Goal: Transaction & Acquisition: Purchase product/service

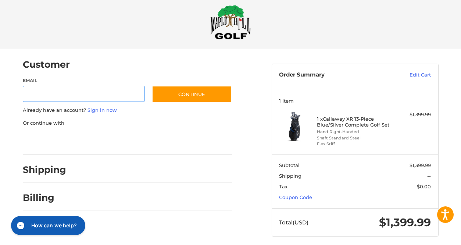
scroll to position [21, 0]
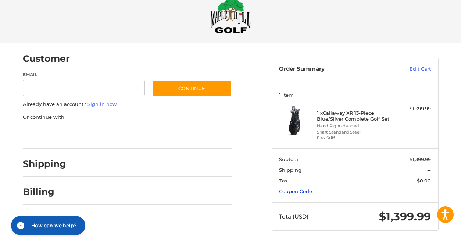
click at [312, 191] on link "Coupon Code" at bounding box center [295, 191] width 33 height 6
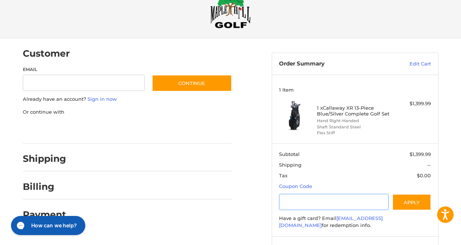
click at [347, 203] on input "Gift Certificate or Coupon Code" at bounding box center [334, 202] width 110 height 17
paste input "**********"
click at [413, 205] on button "Apply" at bounding box center [411, 202] width 39 height 17
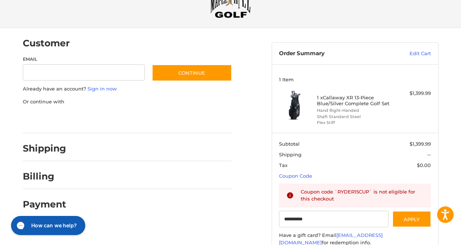
scroll to position [30, 0]
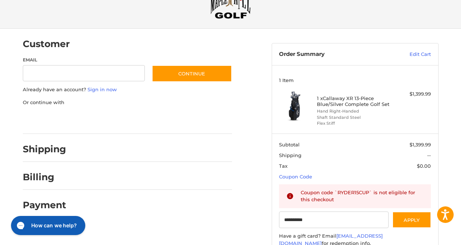
click at [349, 98] on h4 "1 x Callaway XR 13-Piece Blue/Silver Complete Golf Set" at bounding box center [354, 101] width 74 height 12
drag, startPoint x: 351, startPoint y: 97, endPoint x: 389, endPoint y: 109, distance: 39.7
click at [389, 107] on h4 "1 x Callaway XR 13-Piece Blue/Silver Complete Golf Set" at bounding box center [354, 101] width 74 height 12
copy h4 "Callaway XR 13-Piece Blue/Silver Complete Golf Set"
click at [357, 227] on input "**********" at bounding box center [334, 219] width 110 height 17
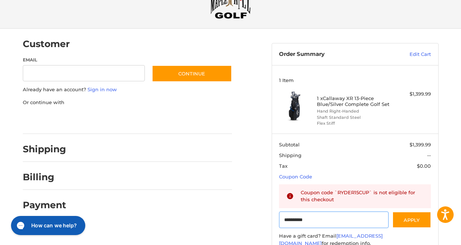
drag, startPoint x: 357, startPoint y: 227, endPoint x: 265, endPoint y: 220, distance: 92.2
click at [265, 220] on div "**********" at bounding box center [230, 163] width 441 height 268
paste input "Gift Certificate or Coupon Code"
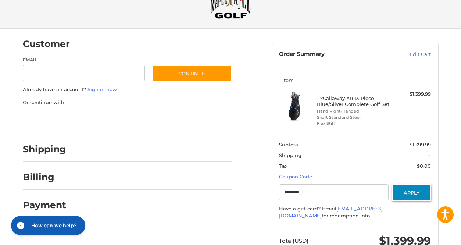
click at [411, 201] on button "Apply" at bounding box center [411, 192] width 39 height 17
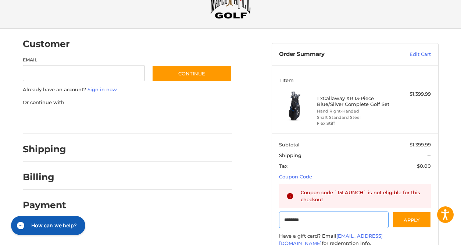
drag, startPoint x: 354, startPoint y: 224, endPoint x: 273, endPoint y: 209, distance: 82.2
click at [273, 209] on div "Customer Guest Customer Email Subscribe to our newsletter. Continue Already hav…" at bounding box center [230, 163] width 441 height 268
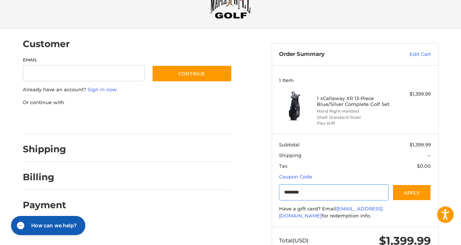
paste input "*"
click at [410, 200] on button "Apply" at bounding box center [411, 192] width 39 height 17
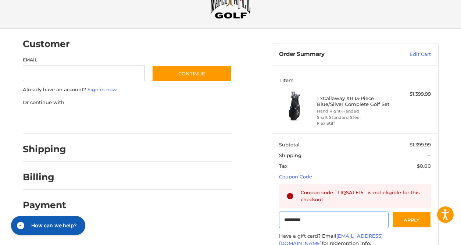
drag, startPoint x: 352, startPoint y: 228, endPoint x: 240, endPoint y: 212, distance: 112.5
click at [240, 212] on div "Customer Guest Customer Email Subscribe to our newsletter. Continue Already hav…" at bounding box center [230, 163] width 441 height 268
paste input "Gift Certificate or Coupon Code"
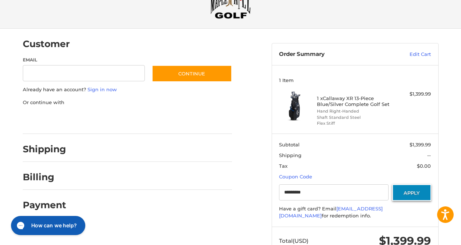
click at [408, 201] on button "Apply" at bounding box center [411, 192] width 39 height 17
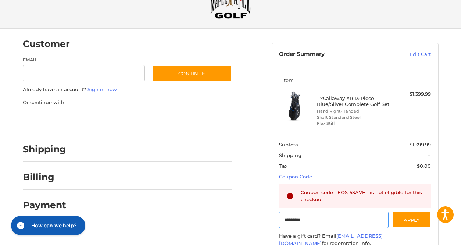
drag, startPoint x: 354, startPoint y: 232, endPoint x: 257, endPoint y: 214, distance: 98.0
click at [257, 214] on div "Customer Guest Customer Email Subscribe to our newsletter. Continue Already hav…" at bounding box center [230, 163] width 441 height 268
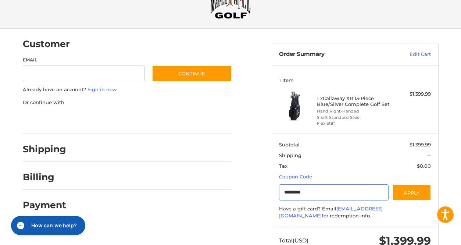
paste input "Gift Certificate or Coupon Code"
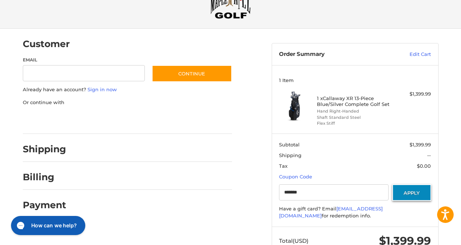
click at [406, 194] on button "Apply" at bounding box center [411, 192] width 39 height 17
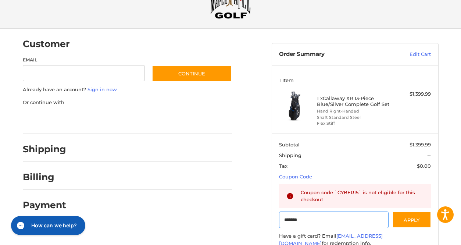
drag, startPoint x: 348, startPoint y: 223, endPoint x: 246, endPoint y: 204, distance: 104.4
click at [246, 204] on div "Customer Guest Customer Email Subscribe to our newsletter. Continue Already hav…" at bounding box center [230, 163] width 441 height 268
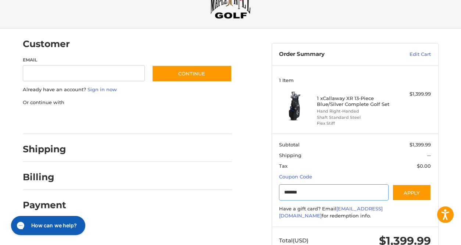
paste input "**"
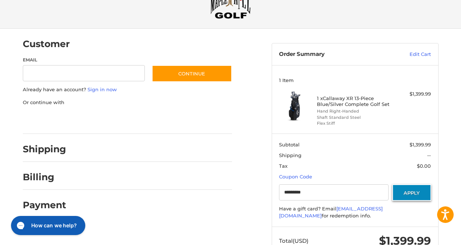
click at [415, 198] on button "Apply" at bounding box center [411, 192] width 39 height 17
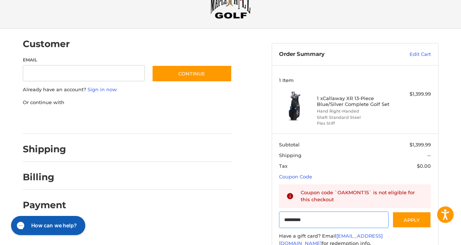
drag, startPoint x: 363, startPoint y: 226, endPoint x: 253, endPoint y: 205, distance: 112.3
click at [253, 205] on div "Customer Guest Customer Email Subscribe to our newsletter. Continue Already hav…" at bounding box center [230, 163] width 441 height 268
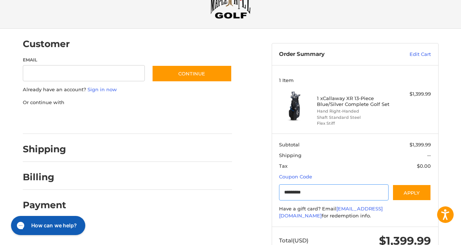
paste input "Gift Certificate or Coupon Code"
click at [416, 196] on button "Apply" at bounding box center [411, 192] width 39 height 17
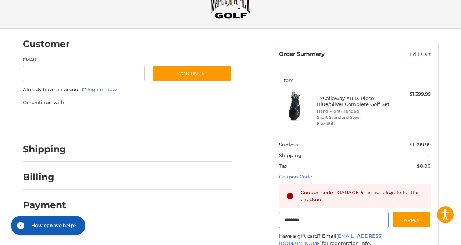
drag, startPoint x: 347, startPoint y: 226, endPoint x: 260, endPoint y: 218, distance: 88.2
click at [260, 218] on div "Customer Guest Customer Email Subscribe to our newsletter. Continue Already hav…" at bounding box center [230, 163] width 441 height 268
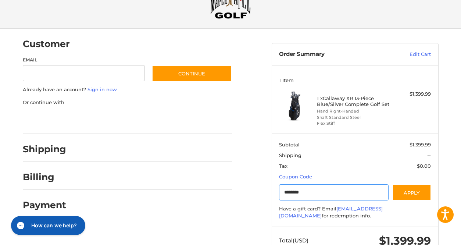
paste input "**"
type input "**********"
click at [409, 200] on button "Apply" at bounding box center [411, 192] width 39 height 17
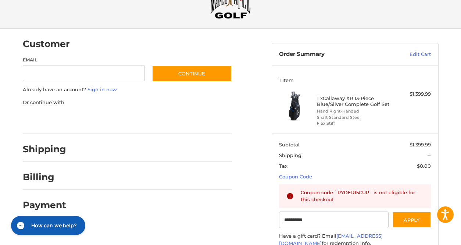
scroll to position [0, 0]
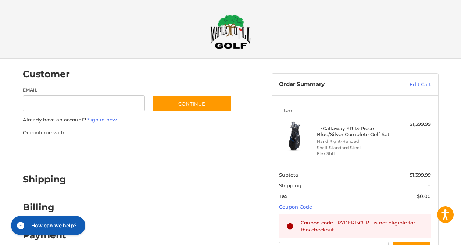
click at [354, 138] on h4 "1 x Callaway XR 13-Piece Blue/Silver Complete Golf Set" at bounding box center [354, 131] width 74 height 12
